Goal: Task Accomplishment & Management: Use online tool/utility

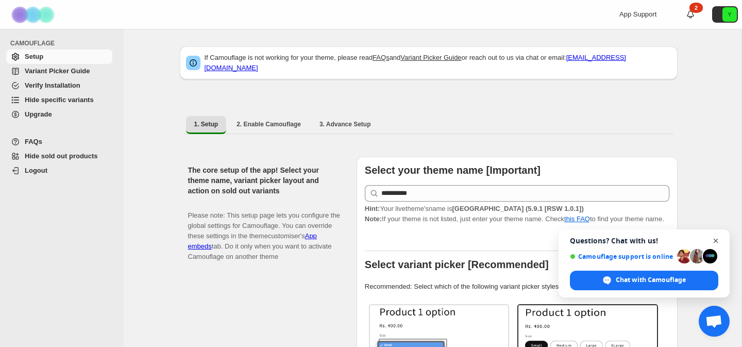
click at [718, 241] on span "Close chat" at bounding box center [715, 240] width 13 height 13
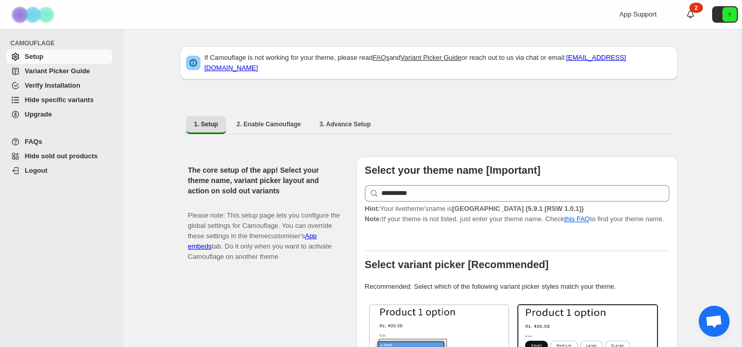
click at [71, 73] on span "Variant Picker Guide" at bounding box center [57, 71] width 65 height 8
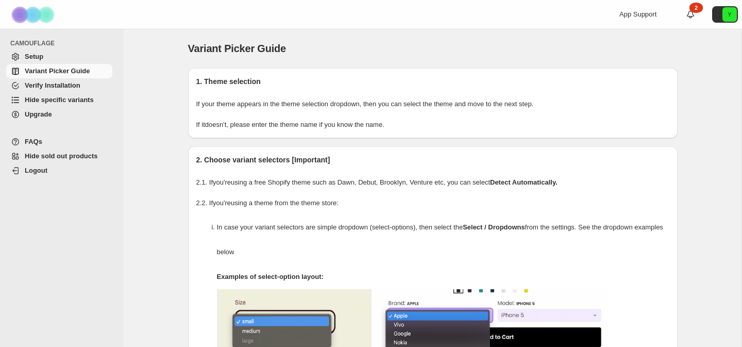
click at [70, 101] on span "Hide specific variants" at bounding box center [59, 100] width 69 height 8
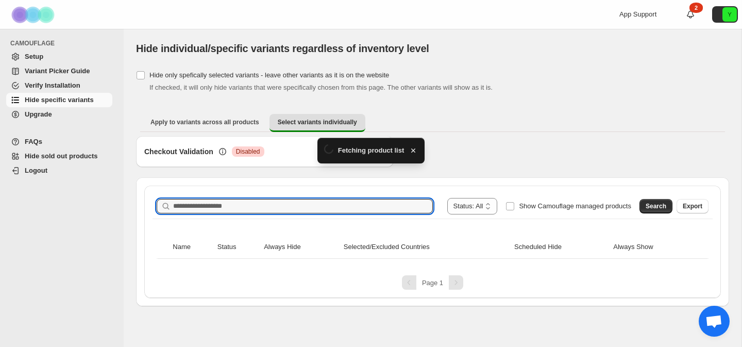
click at [248, 207] on div "**********" at bounding box center [432, 206] width 560 height 25
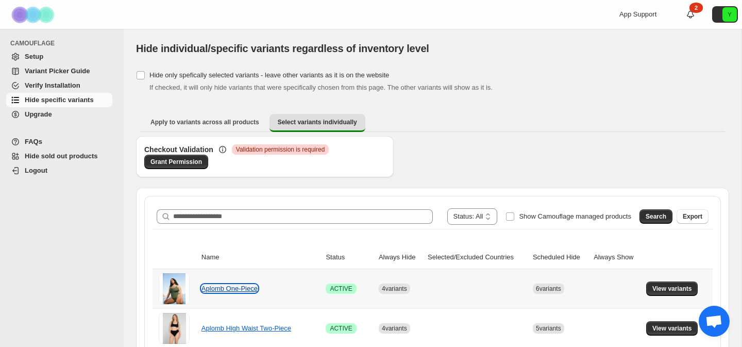
click at [241, 289] on link "Aplomb One-Piece" at bounding box center [229, 288] width 56 height 8
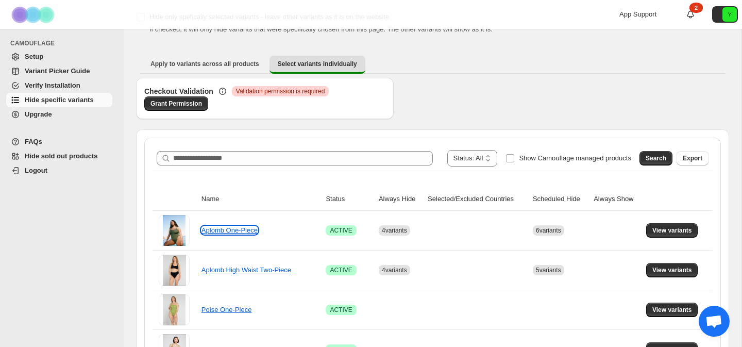
scroll to position [63, 0]
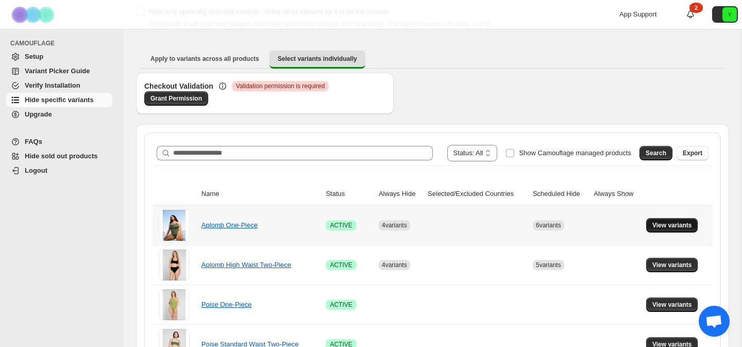
click at [670, 223] on span "View variants" at bounding box center [672, 225] width 40 height 8
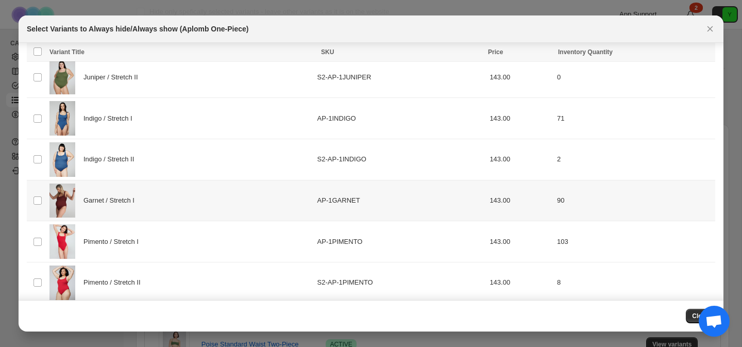
scroll to position [407, 0]
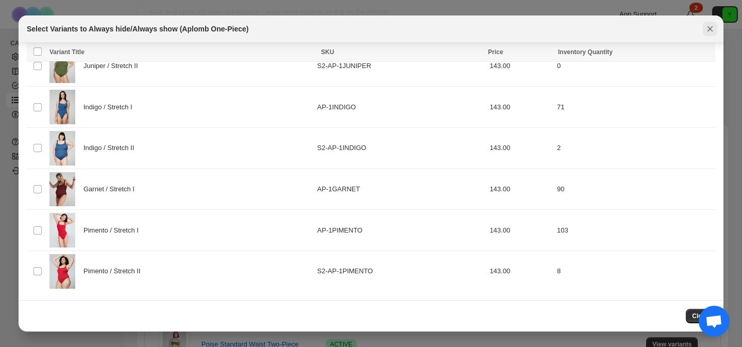
click at [711, 30] on icon "Close" at bounding box center [710, 29] width 10 height 10
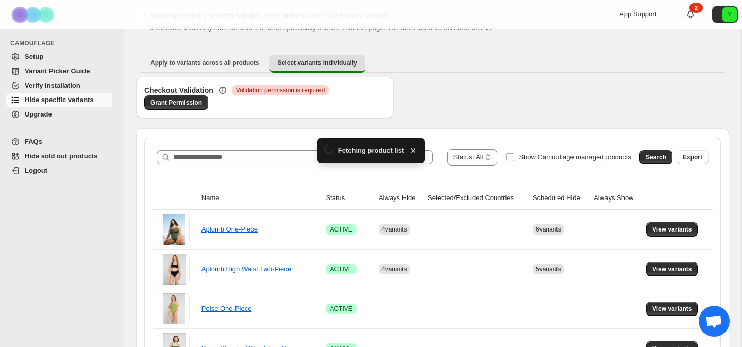
scroll to position [63, 0]
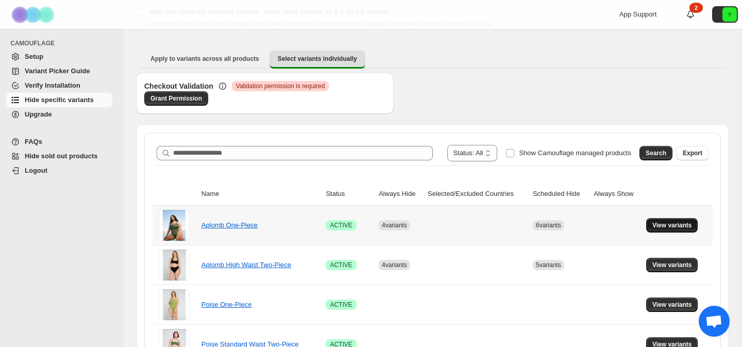
click at [661, 224] on span "View variants" at bounding box center [672, 225] width 40 height 8
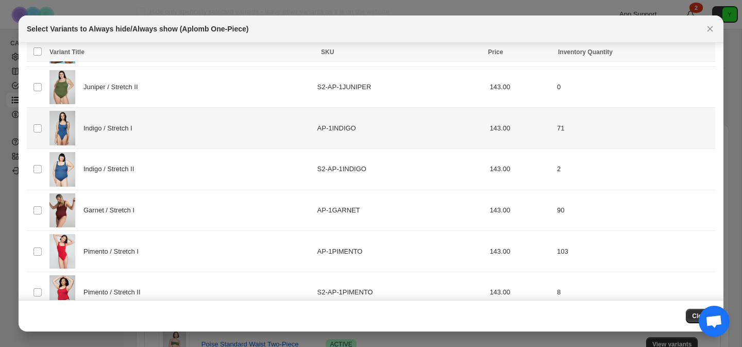
scroll to position [407, 0]
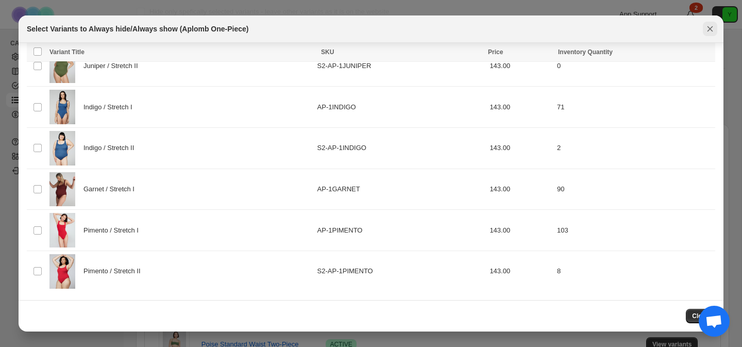
click at [712, 29] on icon "Close" at bounding box center [710, 29] width 10 height 10
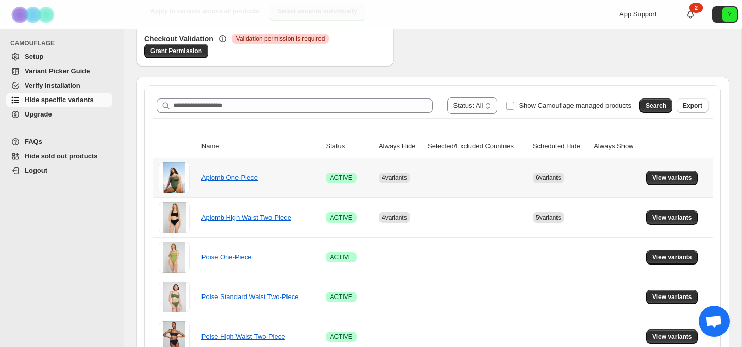
scroll to position [93, 0]
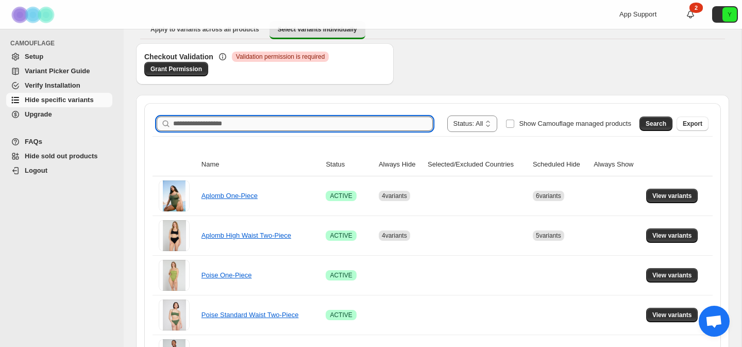
click at [379, 126] on input "Search product name" at bounding box center [303, 123] width 260 height 14
click at [324, 117] on input "**********" at bounding box center [293, 123] width 241 height 14
type input "**********"
click at [647, 125] on span "Search" at bounding box center [655, 123] width 21 height 8
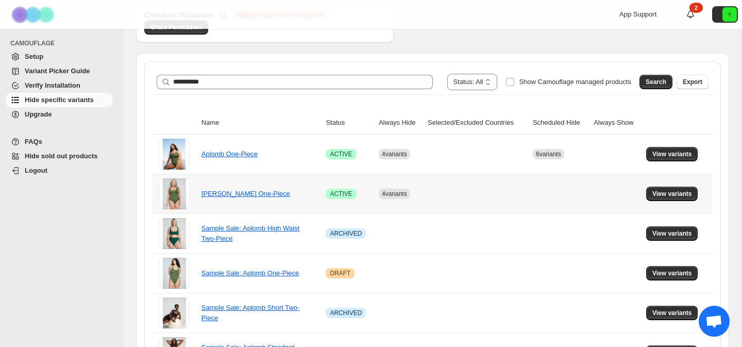
scroll to position [136, 0]
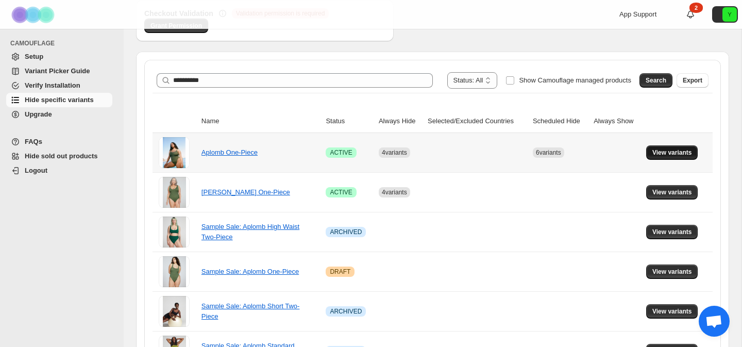
click at [668, 153] on span "View variants" at bounding box center [672, 152] width 40 height 8
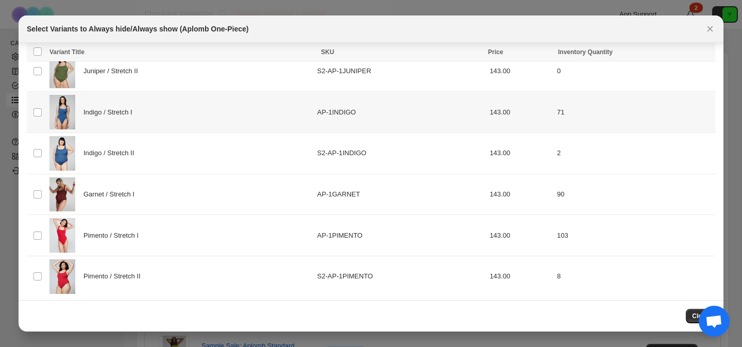
scroll to position [407, 0]
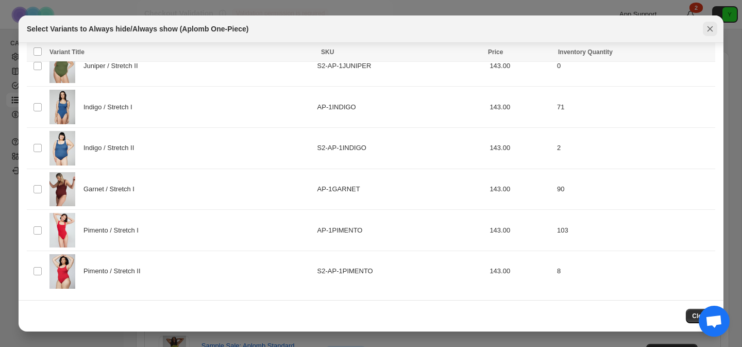
click at [710, 28] on icon "Close" at bounding box center [710, 29] width 6 height 6
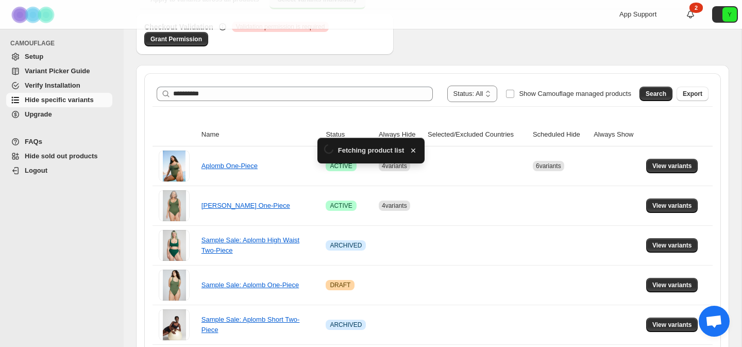
scroll to position [136, 0]
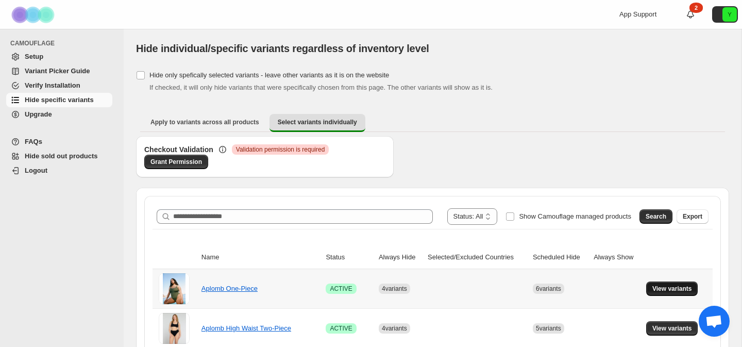
click at [666, 288] on span "View variants" at bounding box center [672, 288] width 40 height 8
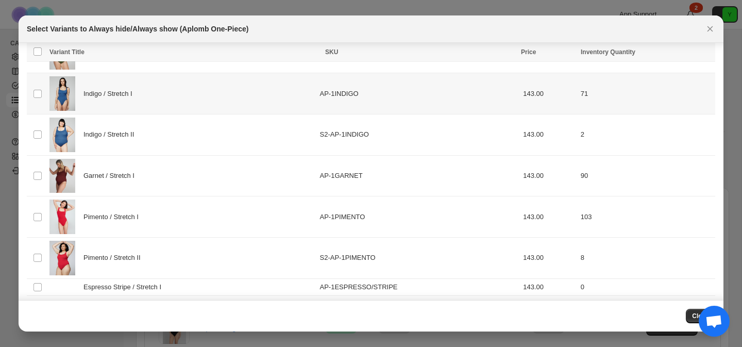
scroll to position [441, 0]
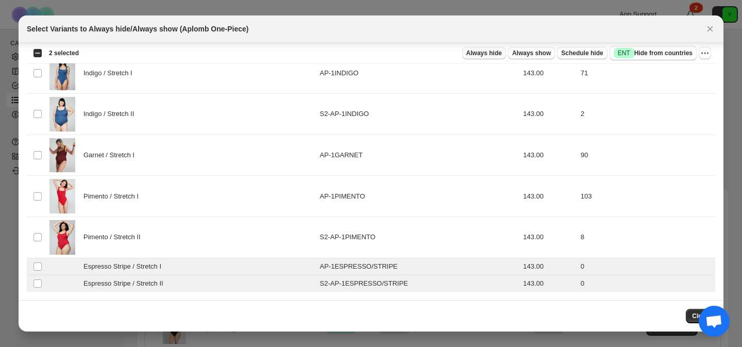
click at [489, 55] on span "Always hide" at bounding box center [484, 53] width 36 height 8
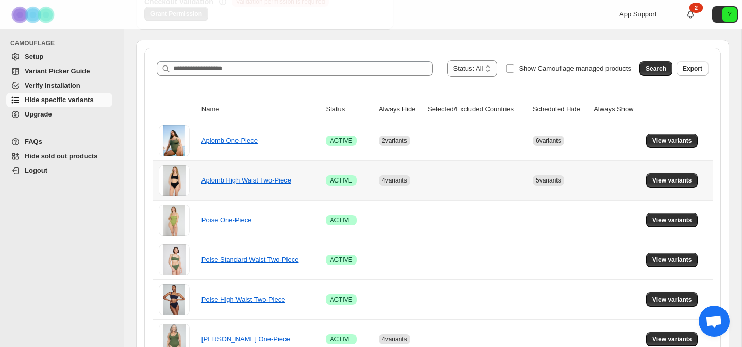
scroll to position [152, 0]
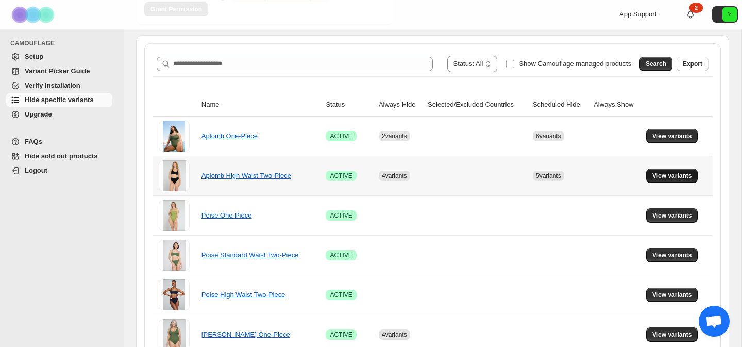
click at [671, 178] on span "View variants" at bounding box center [672, 176] width 40 height 8
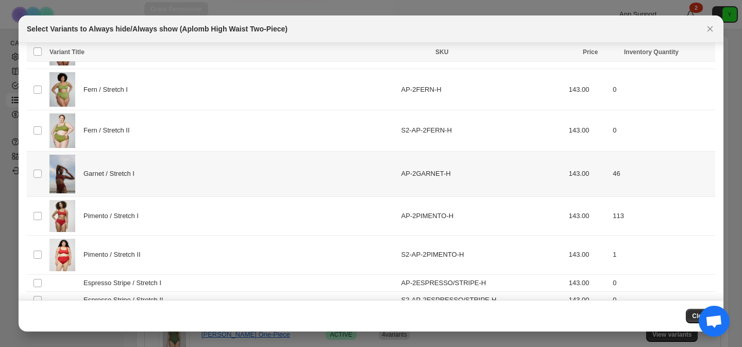
scroll to position [446, 0]
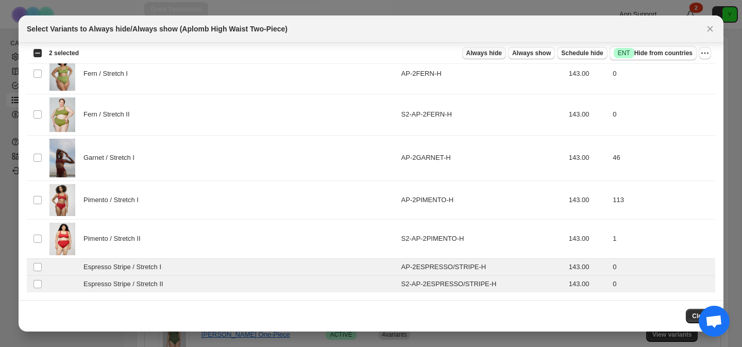
click at [493, 56] on span "Always hide" at bounding box center [484, 53] width 36 height 8
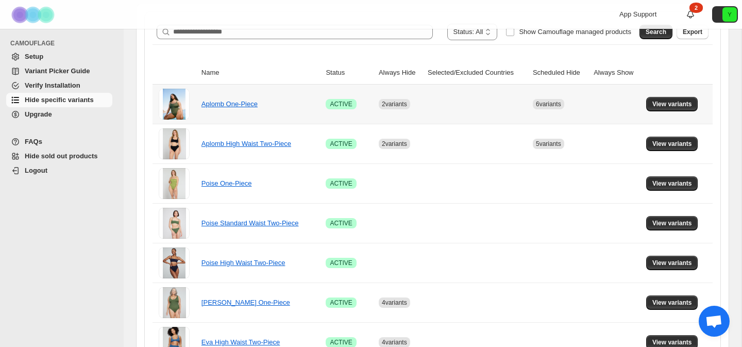
scroll to position [236, 0]
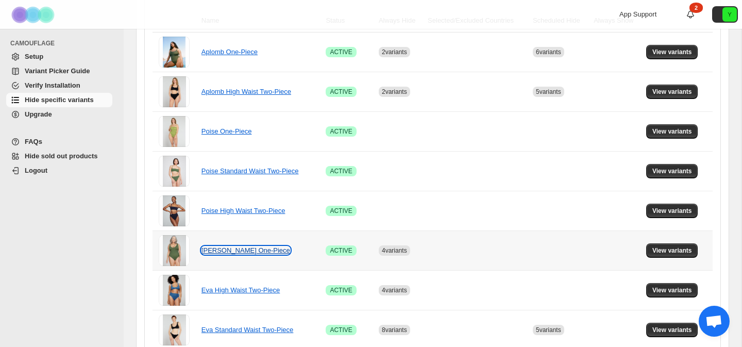
click at [233, 249] on link "Eva One-Piece" at bounding box center [245, 250] width 89 height 8
click at [661, 251] on span "View variants" at bounding box center [672, 250] width 40 height 8
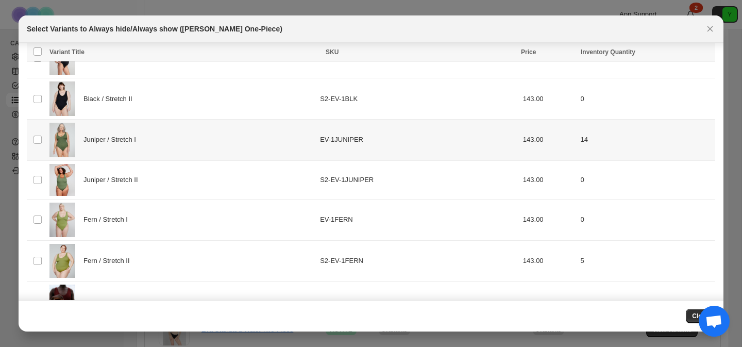
scroll to position [286, 0]
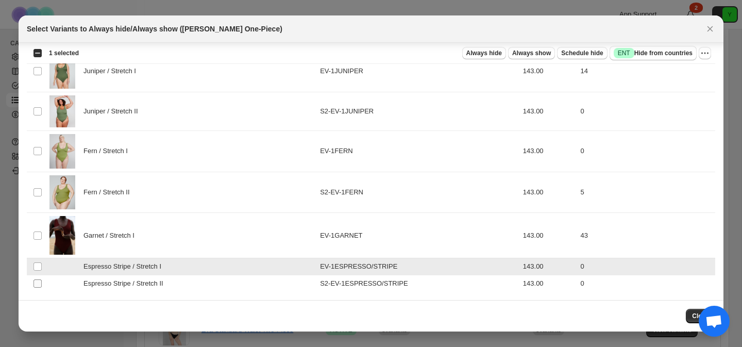
click at [36, 287] on span ":r2a:" at bounding box center [37, 283] width 9 height 9
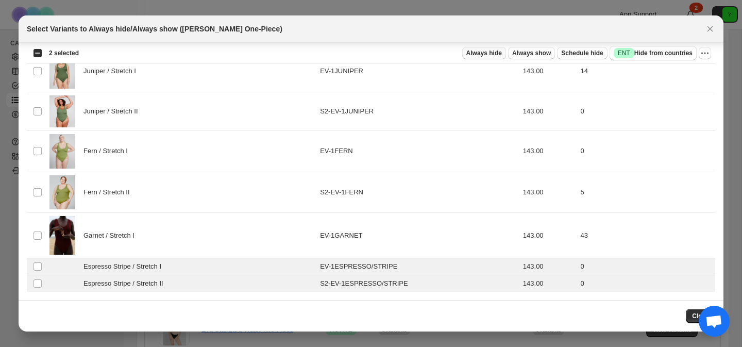
click at [490, 55] on span "Always hide" at bounding box center [484, 53] width 36 height 8
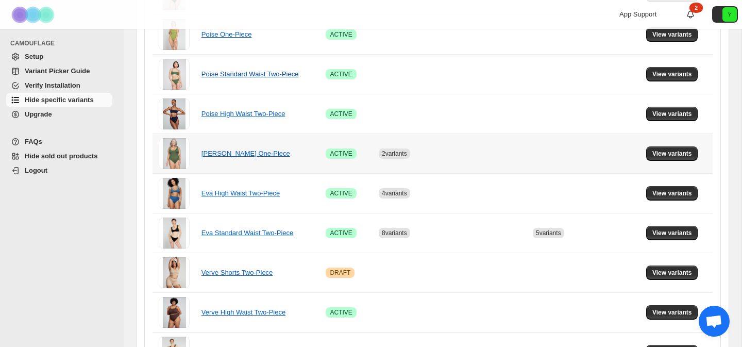
scroll to position [337, 0]
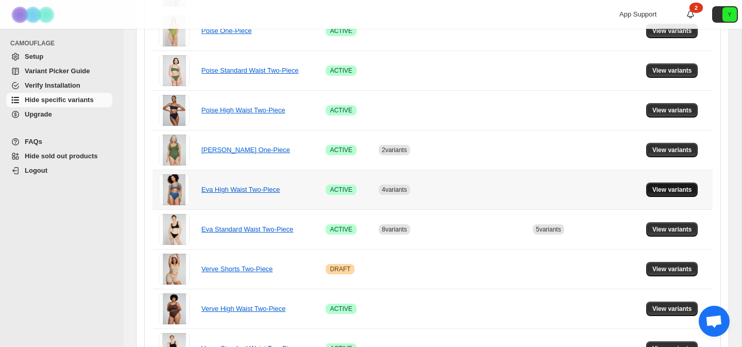
click at [665, 192] on span "View variants" at bounding box center [672, 189] width 40 height 8
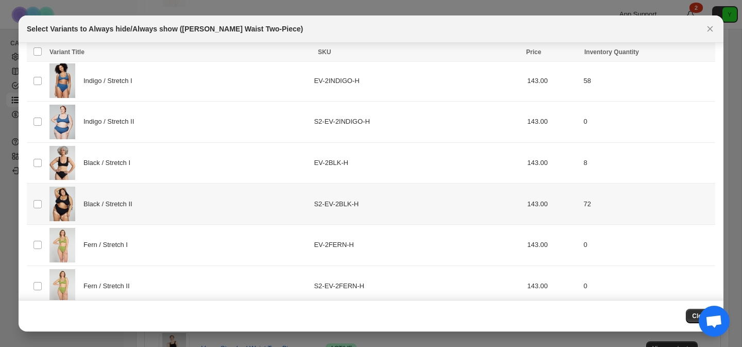
scroll to position [284, 0]
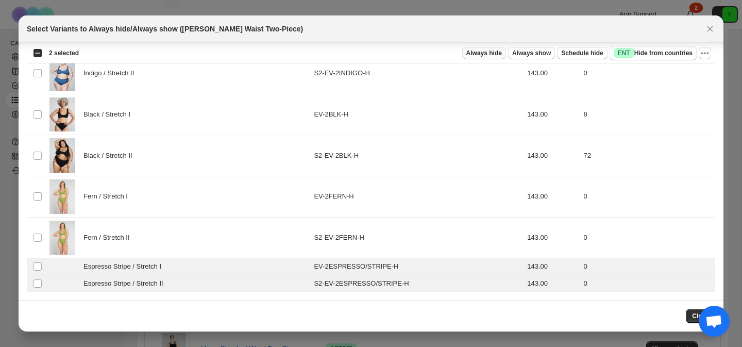
click at [483, 49] on span "Always hide" at bounding box center [484, 53] width 36 height 8
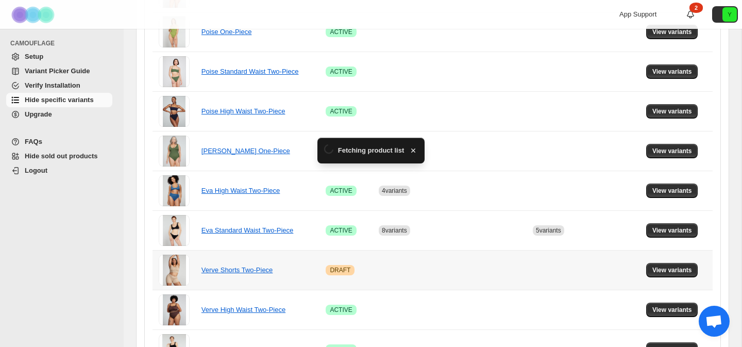
scroll to position [337, 0]
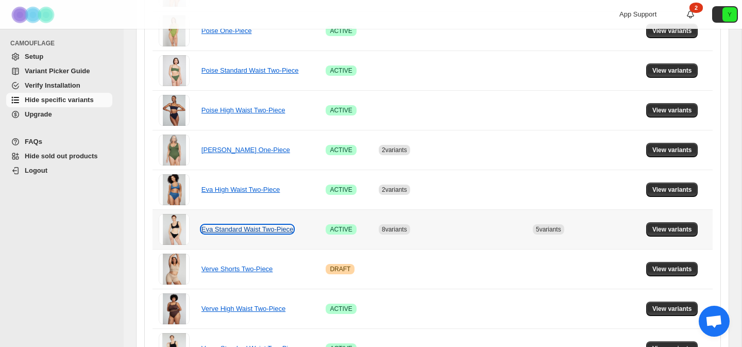
click at [249, 228] on link "Eva Standard Waist Two-Piece" at bounding box center [247, 229] width 92 height 8
click at [667, 232] on span "View variants" at bounding box center [672, 229] width 40 height 8
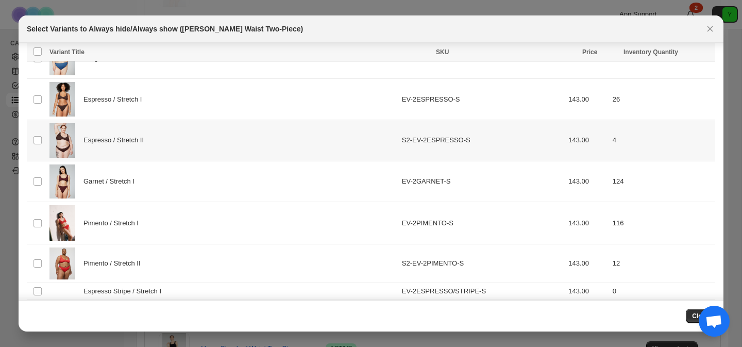
scroll to position [444, 0]
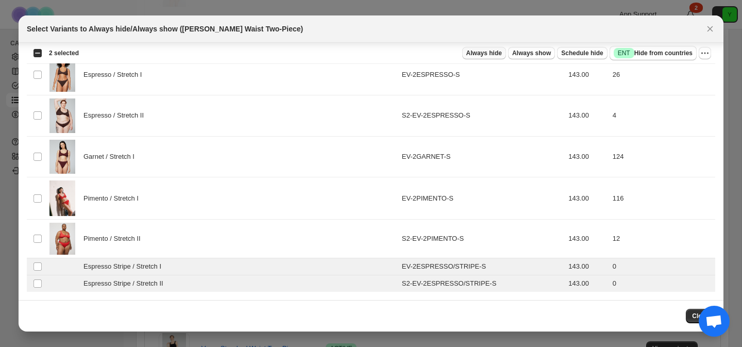
click at [487, 53] on span "Always hide" at bounding box center [484, 53] width 36 height 8
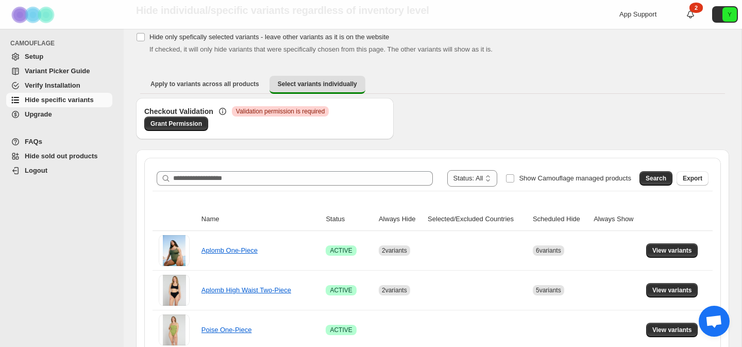
scroll to position [0, 0]
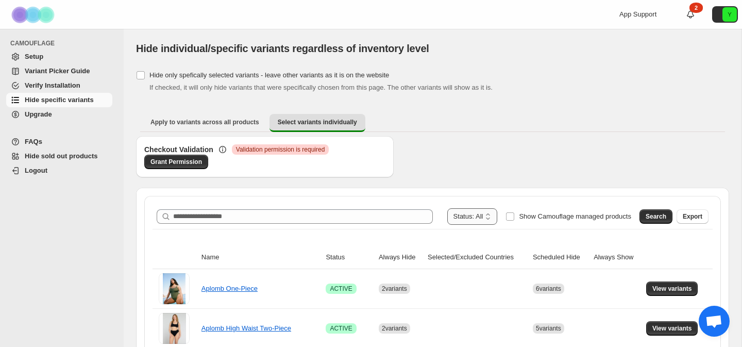
click at [463, 222] on select "**********" at bounding box center [472, 216] width 50 height 16
select select "******"
click at [448, 208] on select "**********" at bounding box center [472, 216] width 50 height 16
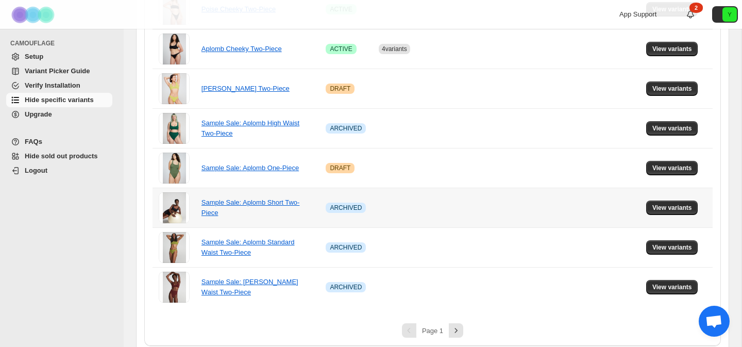
scroll to position [762, 0]
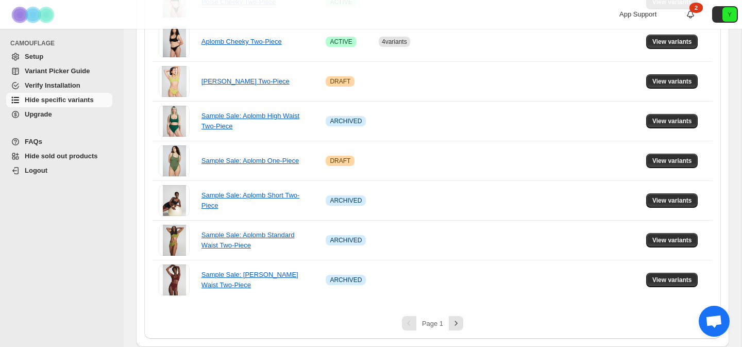
click at [465, 323] on div "Page 1" at bounding box center [432, 323] width 560 height 14
click at [454, 322] on icon "Next" at bounding box center [456, 323] width 10 height 10
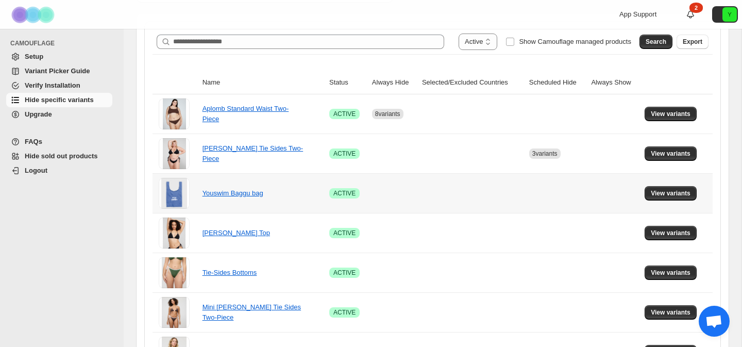
scroll to position [179, 0]
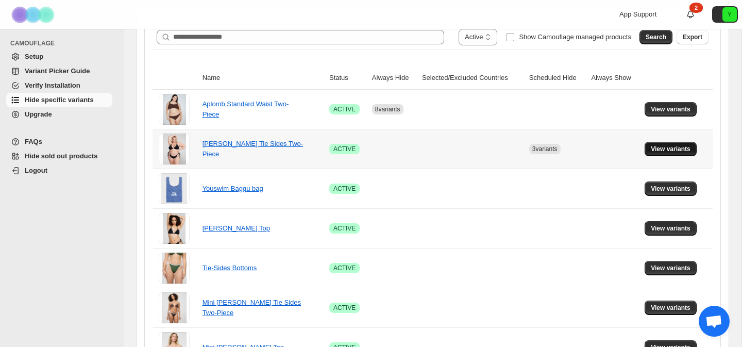
click at [659, 149] on span "View variants" at bounding box center [670, 149] width 40 height 8
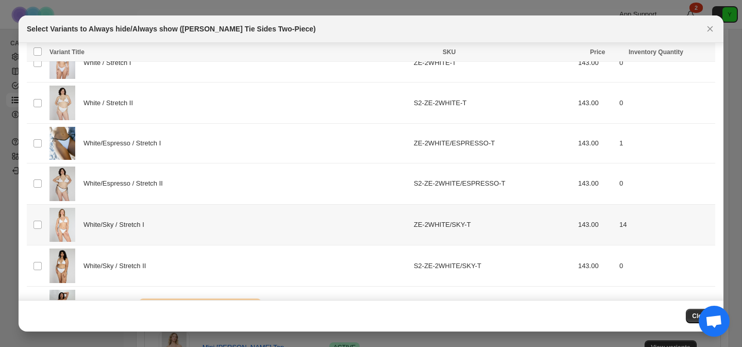
scroll to position [1588, 0]
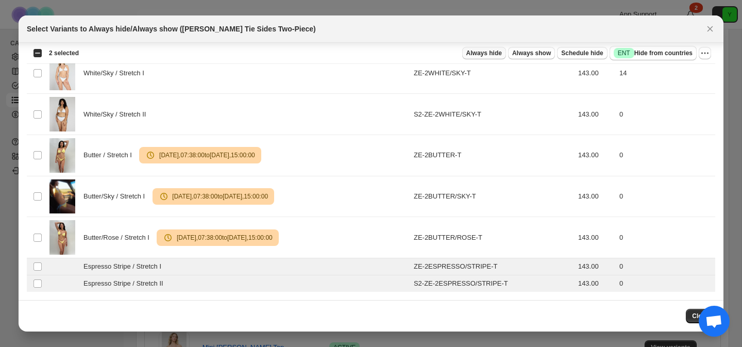
click at [492, 55] on span "Always hide" at bounding box center [484, 53] width 36 height 8
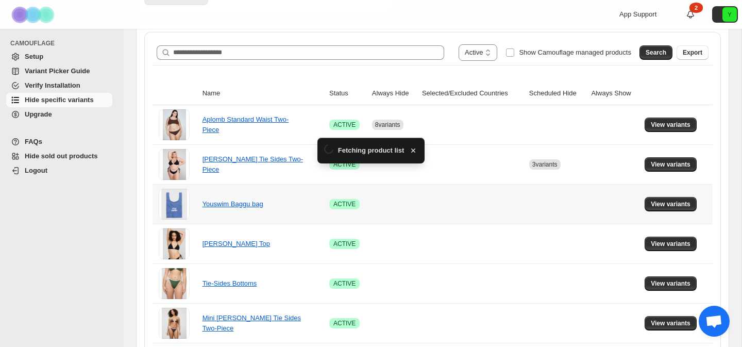
scroll to position [179, 0]
